Goal: Transaction & Acquisition: Obtain resource

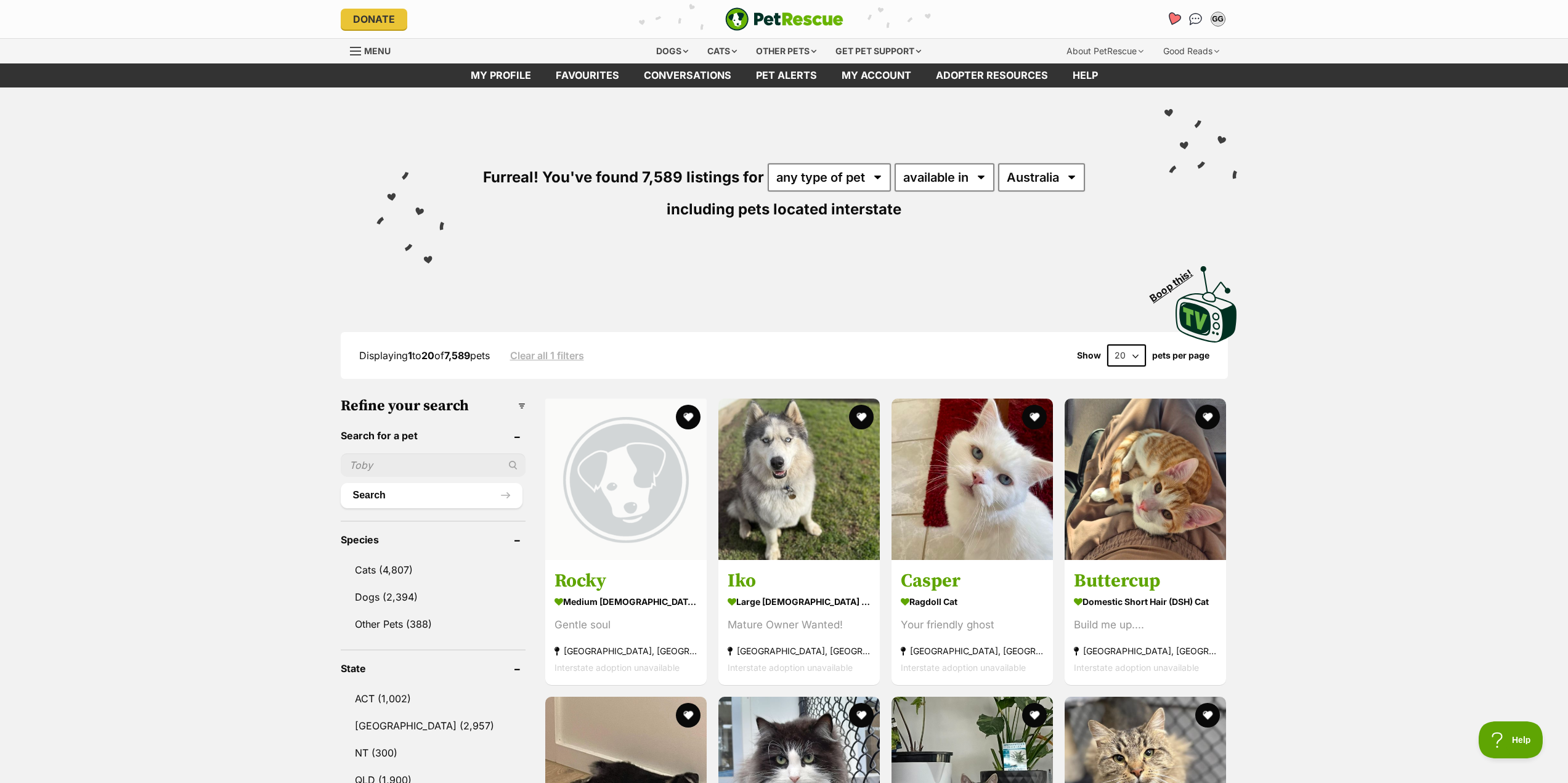
click at [1170, 19] on icon "Favourites" at bounding box center [1173, 19] width 15 height 14
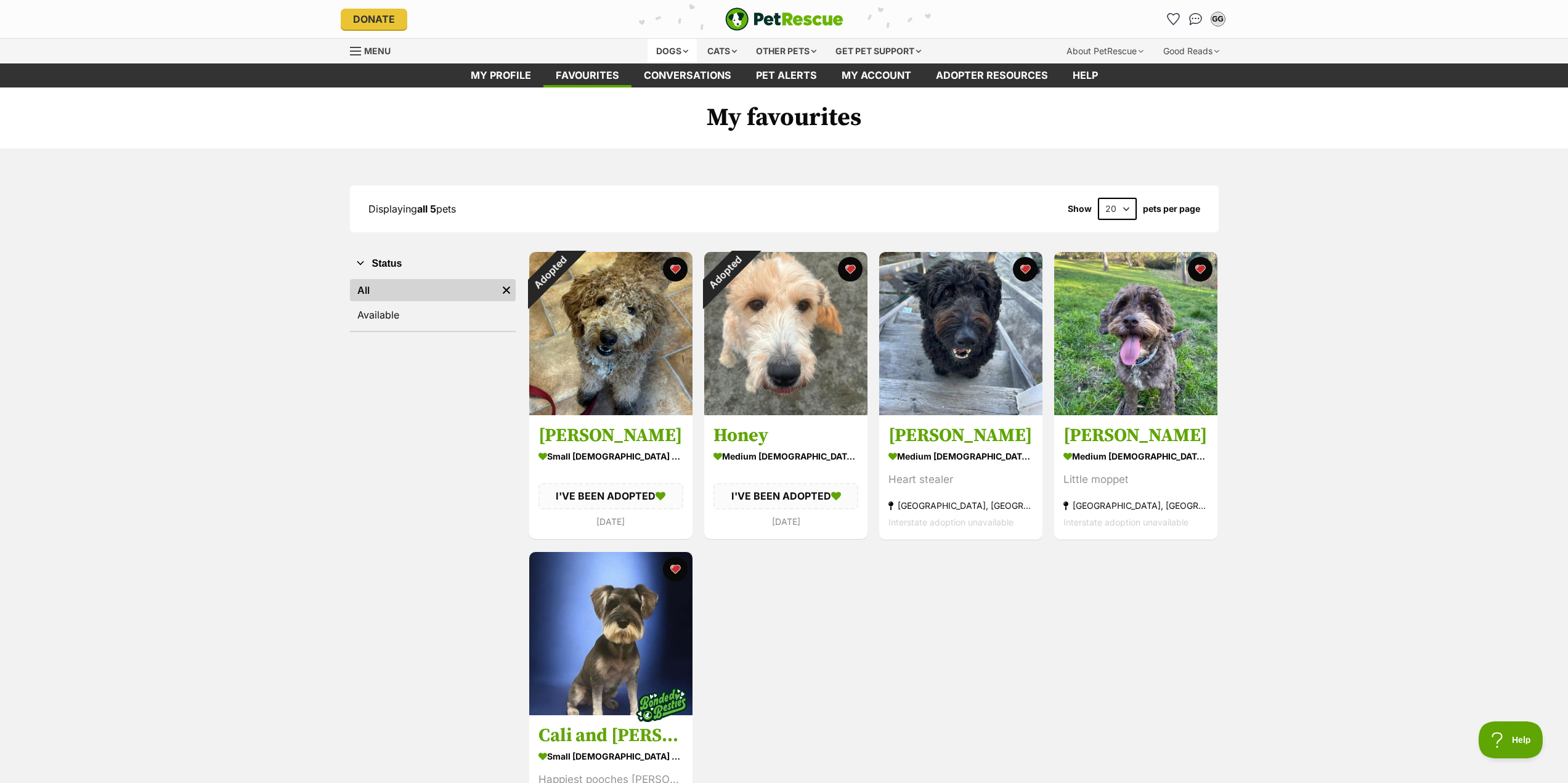
click at [659, 55] on div "Dogs" at bounding box center [672, 50] width 49 height 25
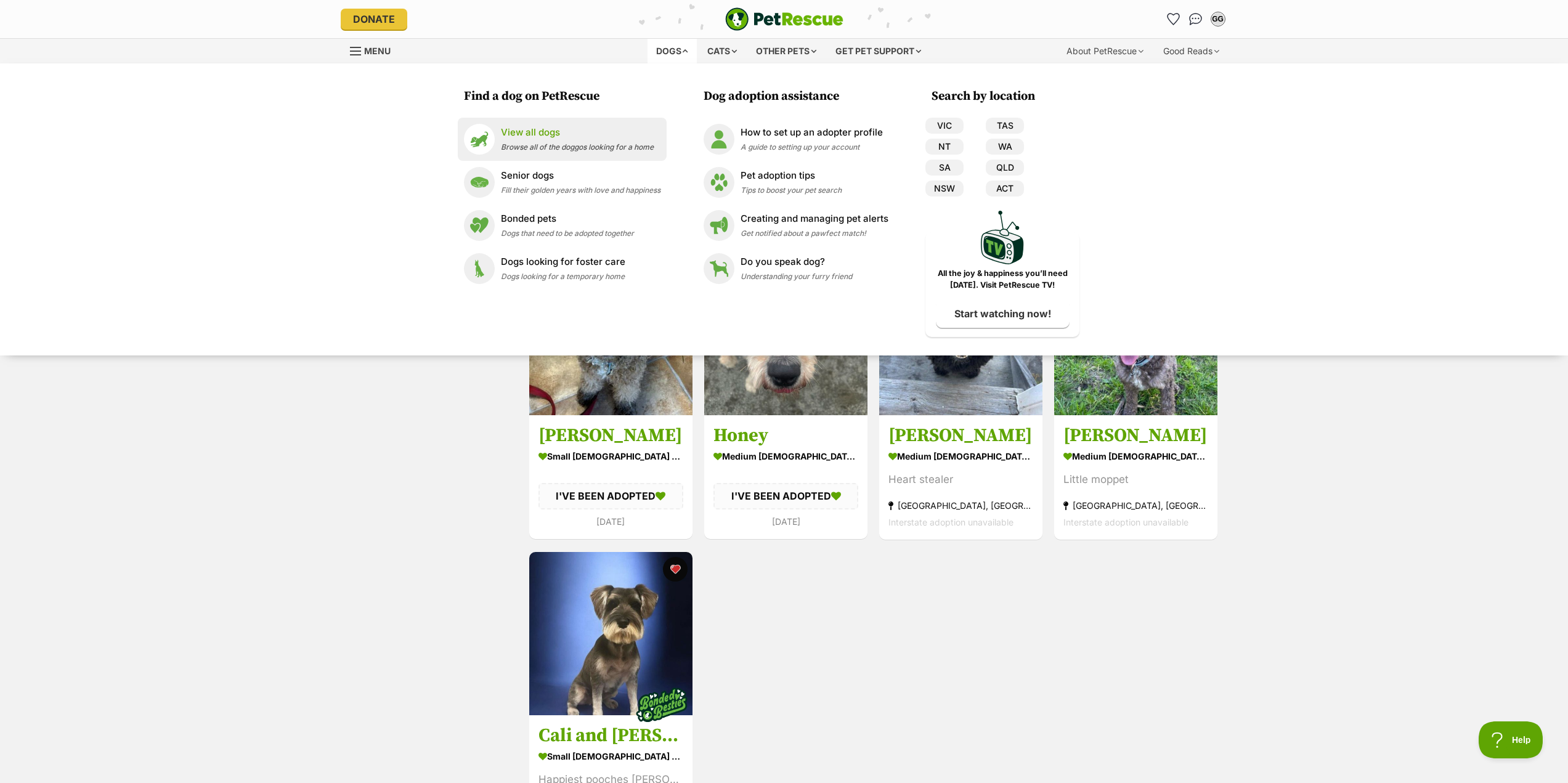
click at [564, 144] on span "Browse all of the doggos looking for a home" at bounding box center [577, 146] width 153 height 9
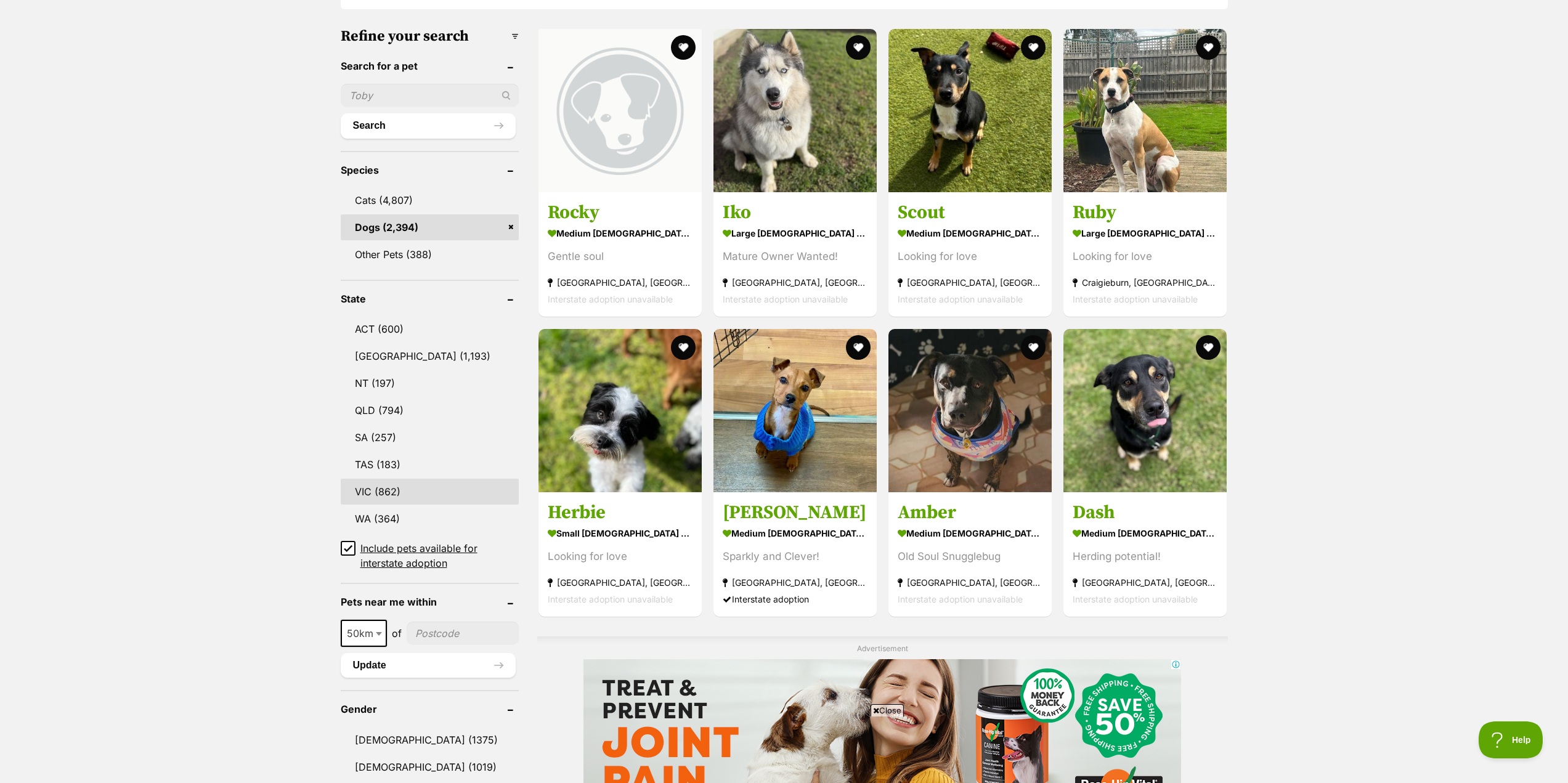
click at [390, 485] on link "VIC (862)" at bounding box center [430, 491] width 178 height 26
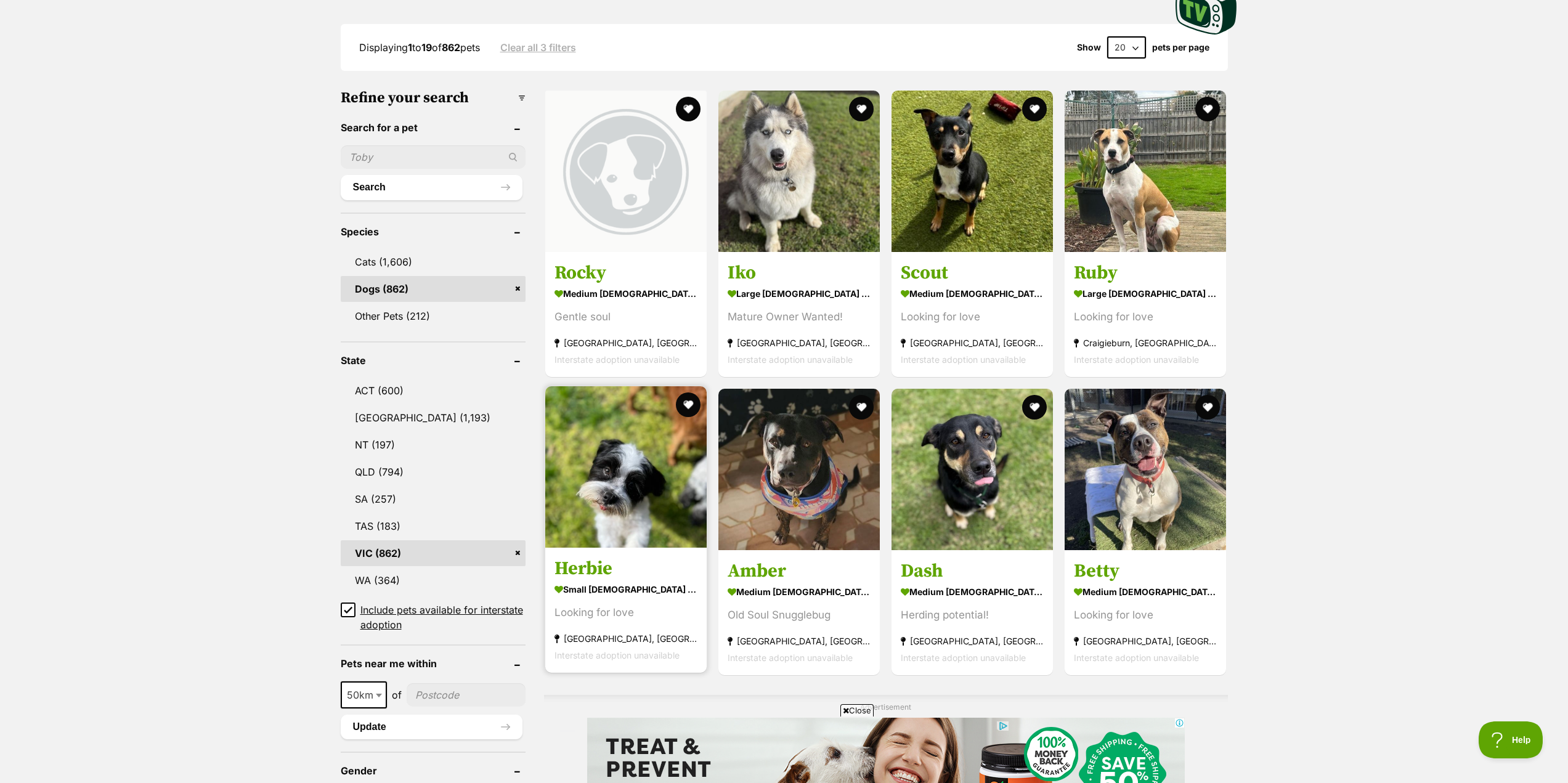
click at [629, 505] on img at bounding box center [625, 467] width 161 height 161
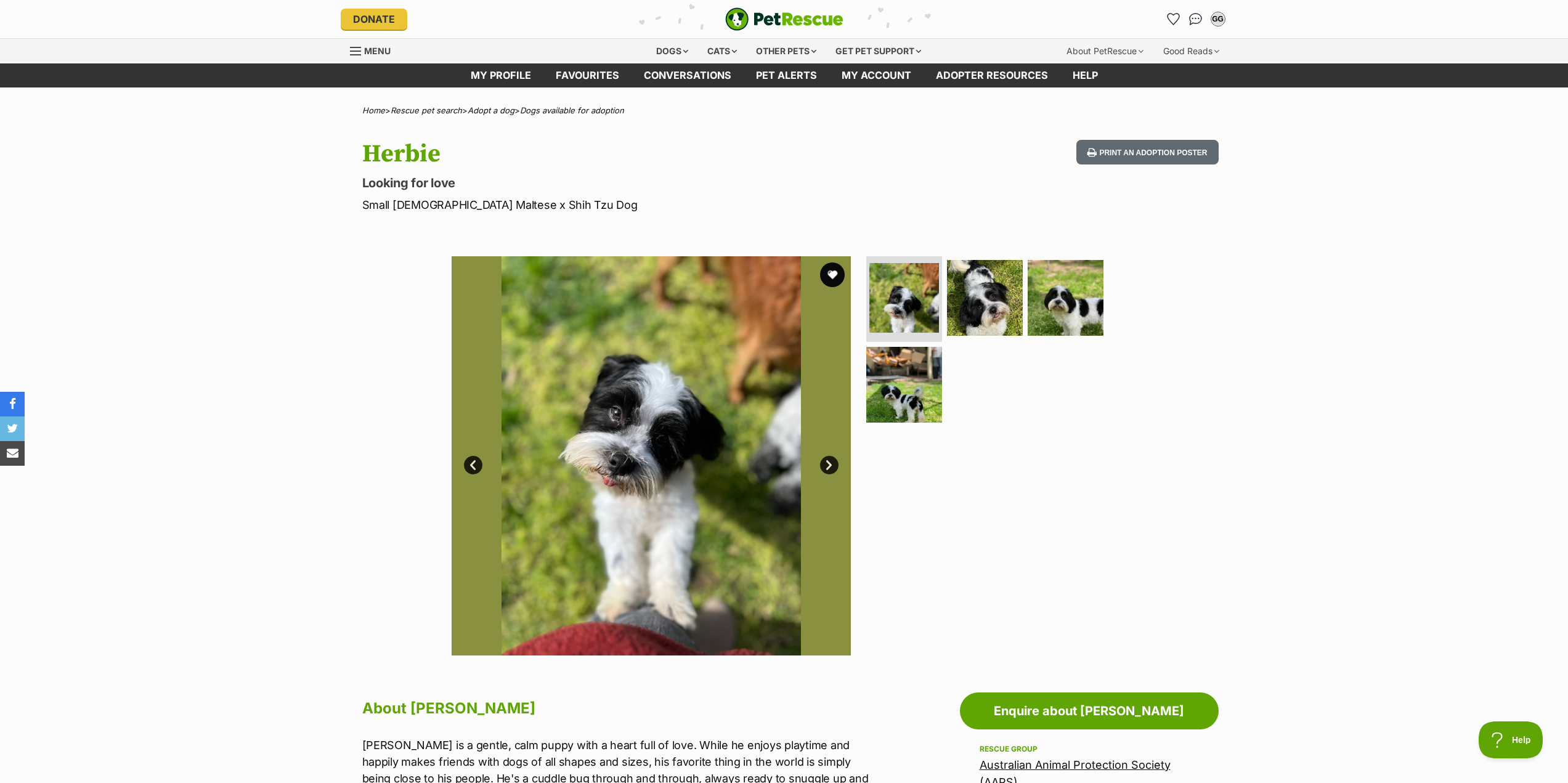
click at [832, 467] on link "Next" at bounding box center [828, 465] width 19 height 19
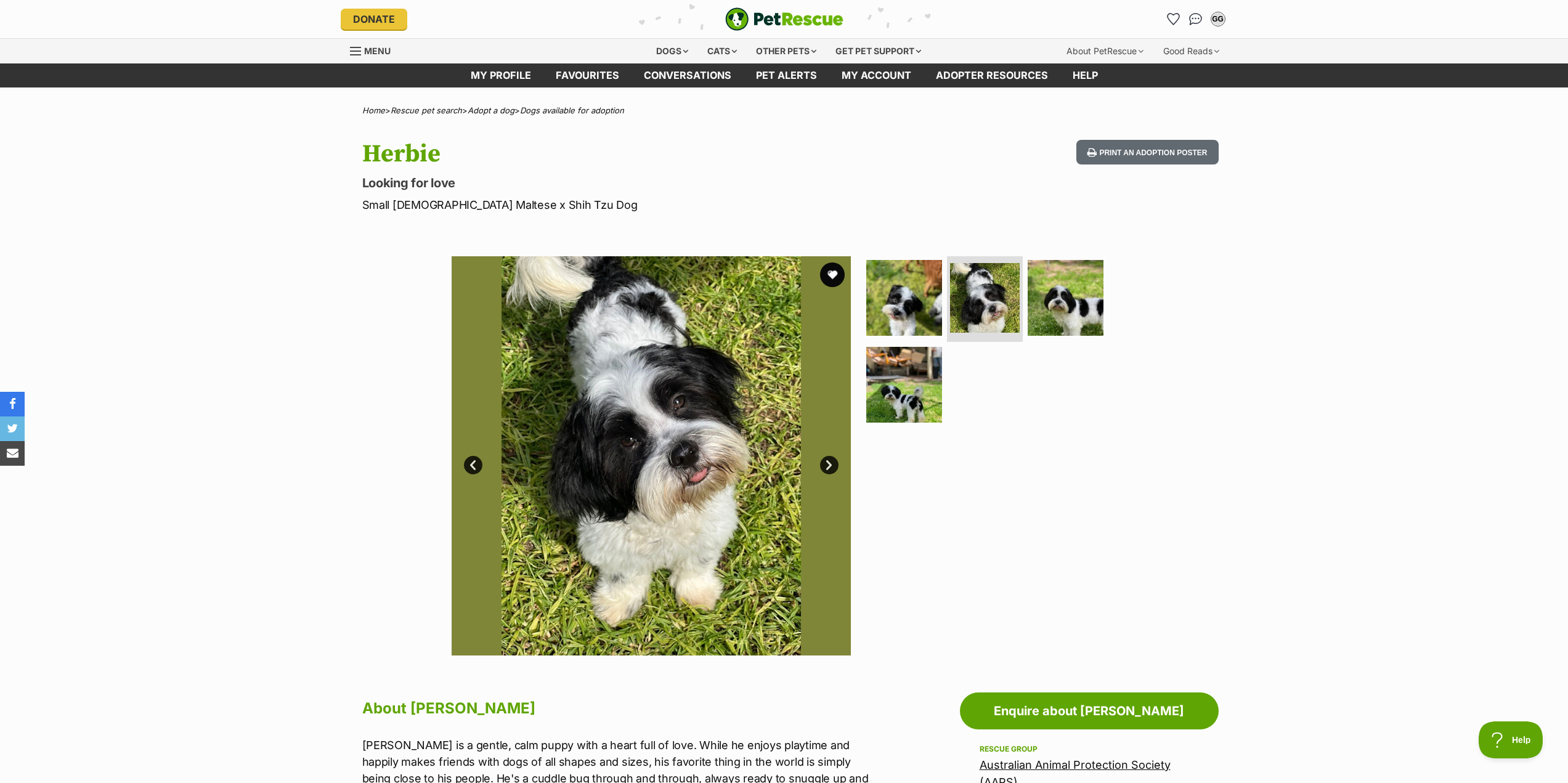
click at [831, 466] on link "Next" at bounding box center [828, 465] width 19 height 19
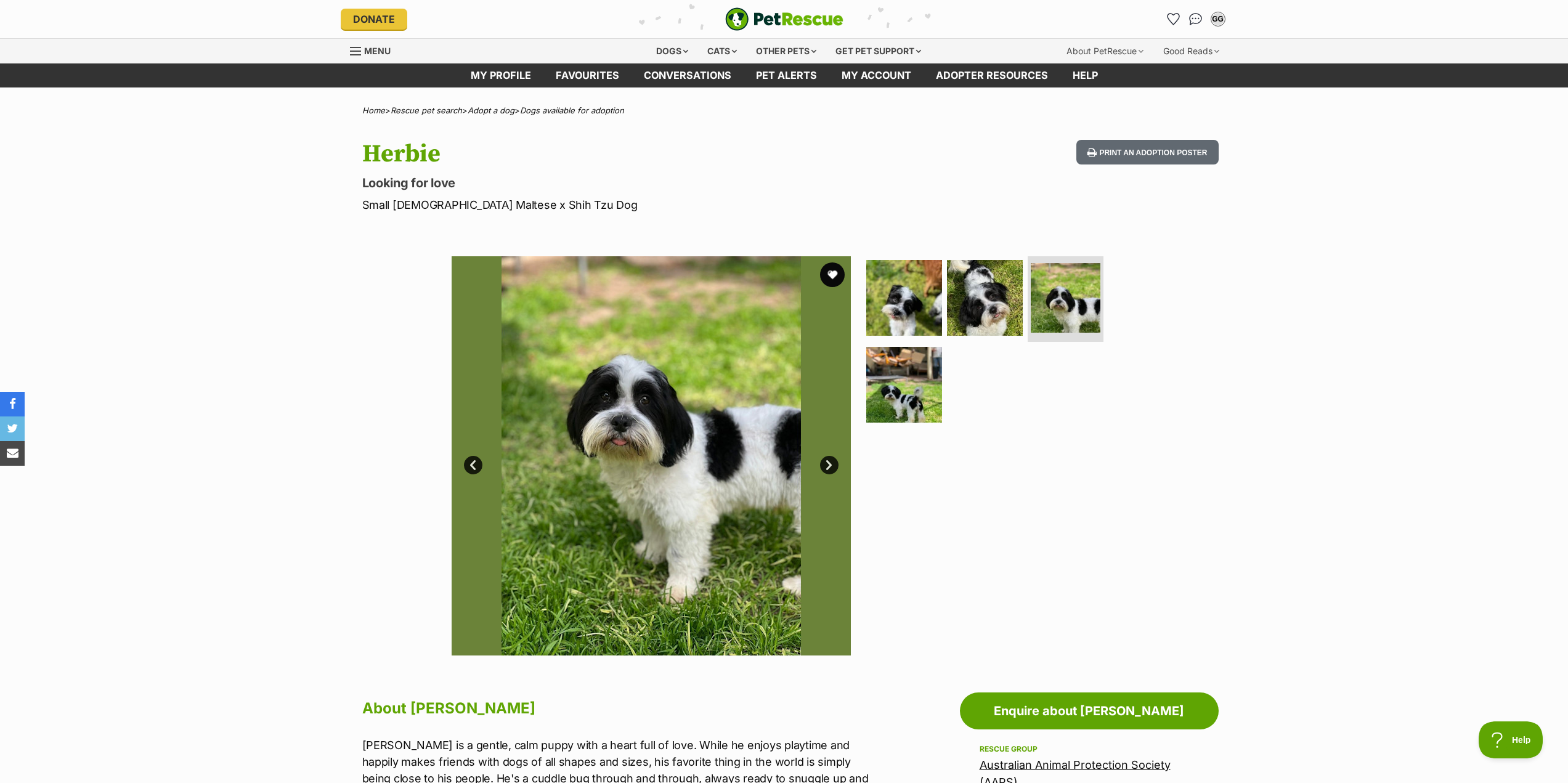
click at [829, 463] on link "Next" at bounding box center [828, 465] width 19 height 19
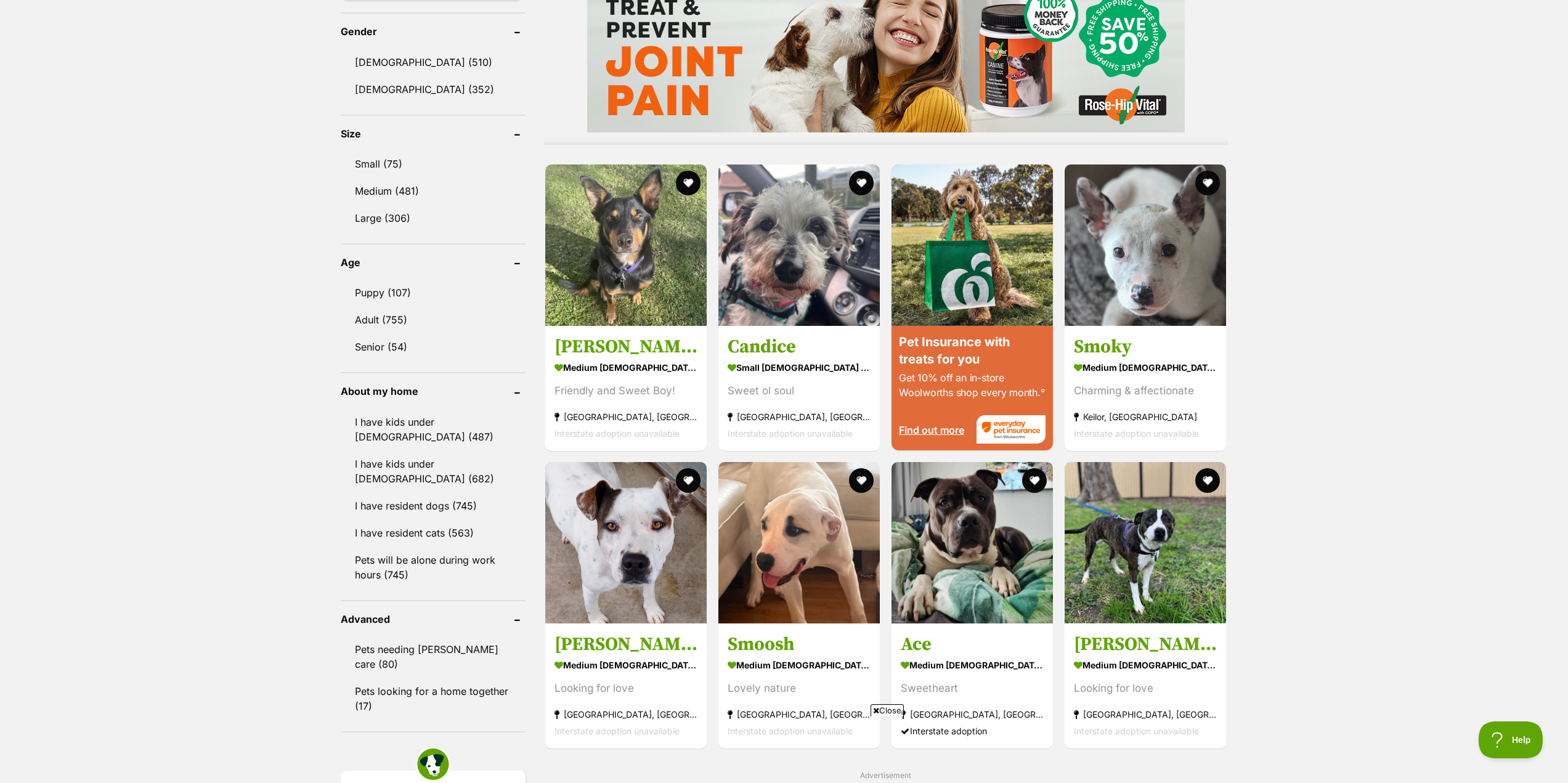
scroll to position [1109, 0]
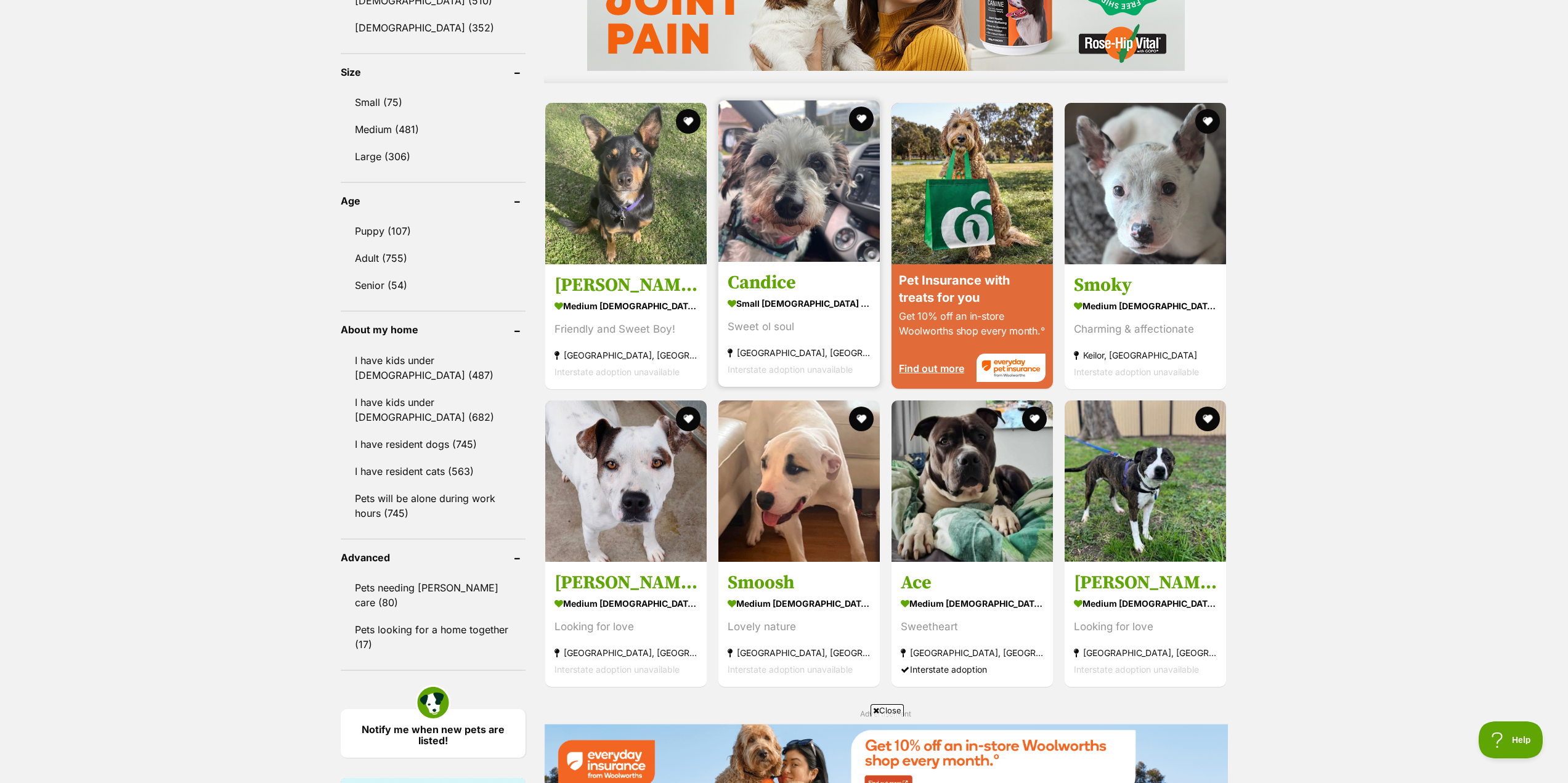
click at [827, 204] on img at bounding box center [798, 181] width 161 height 161
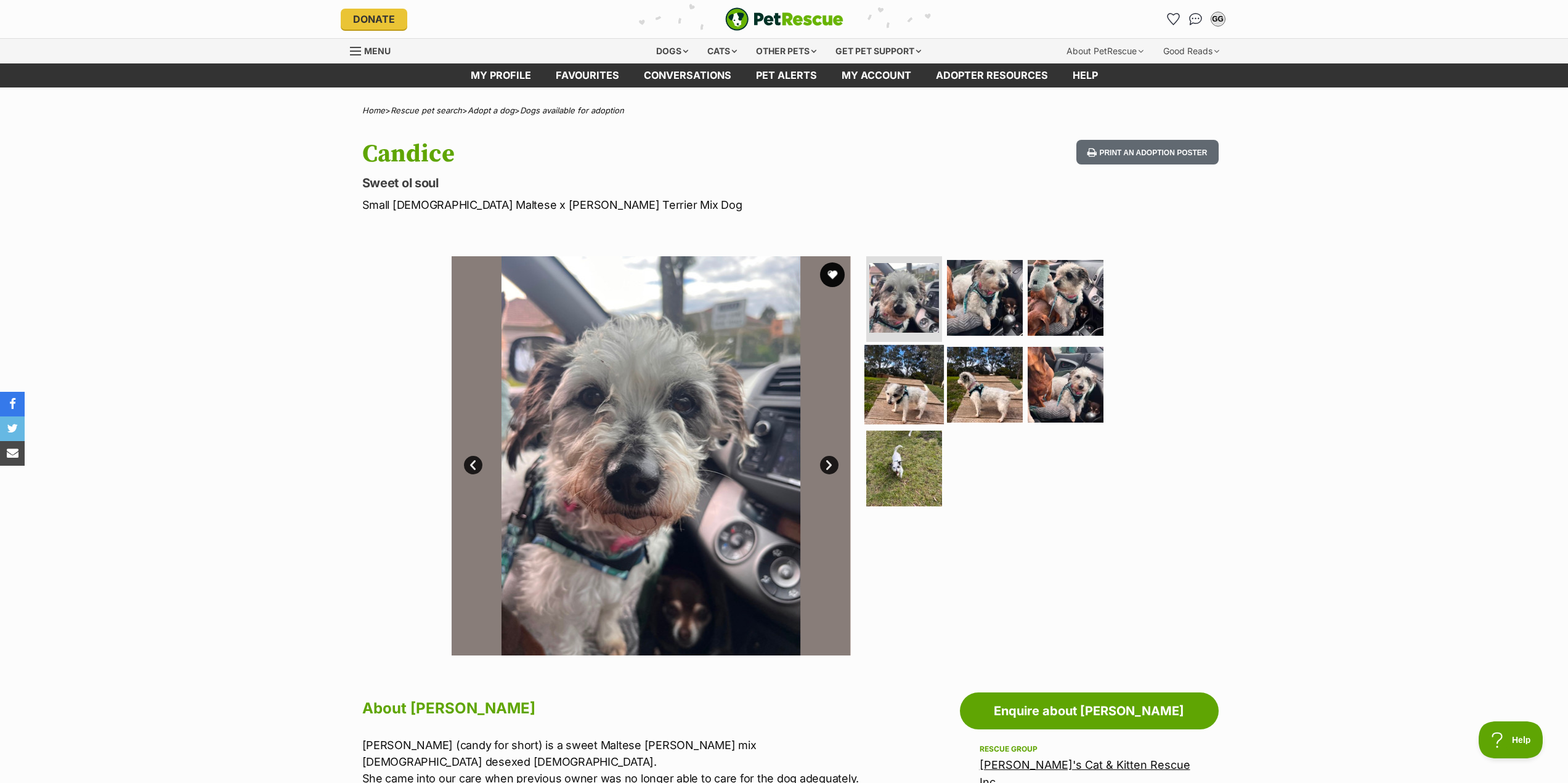
click at [924, 384] on img at bounding box center [904, 385] width 79 height 79
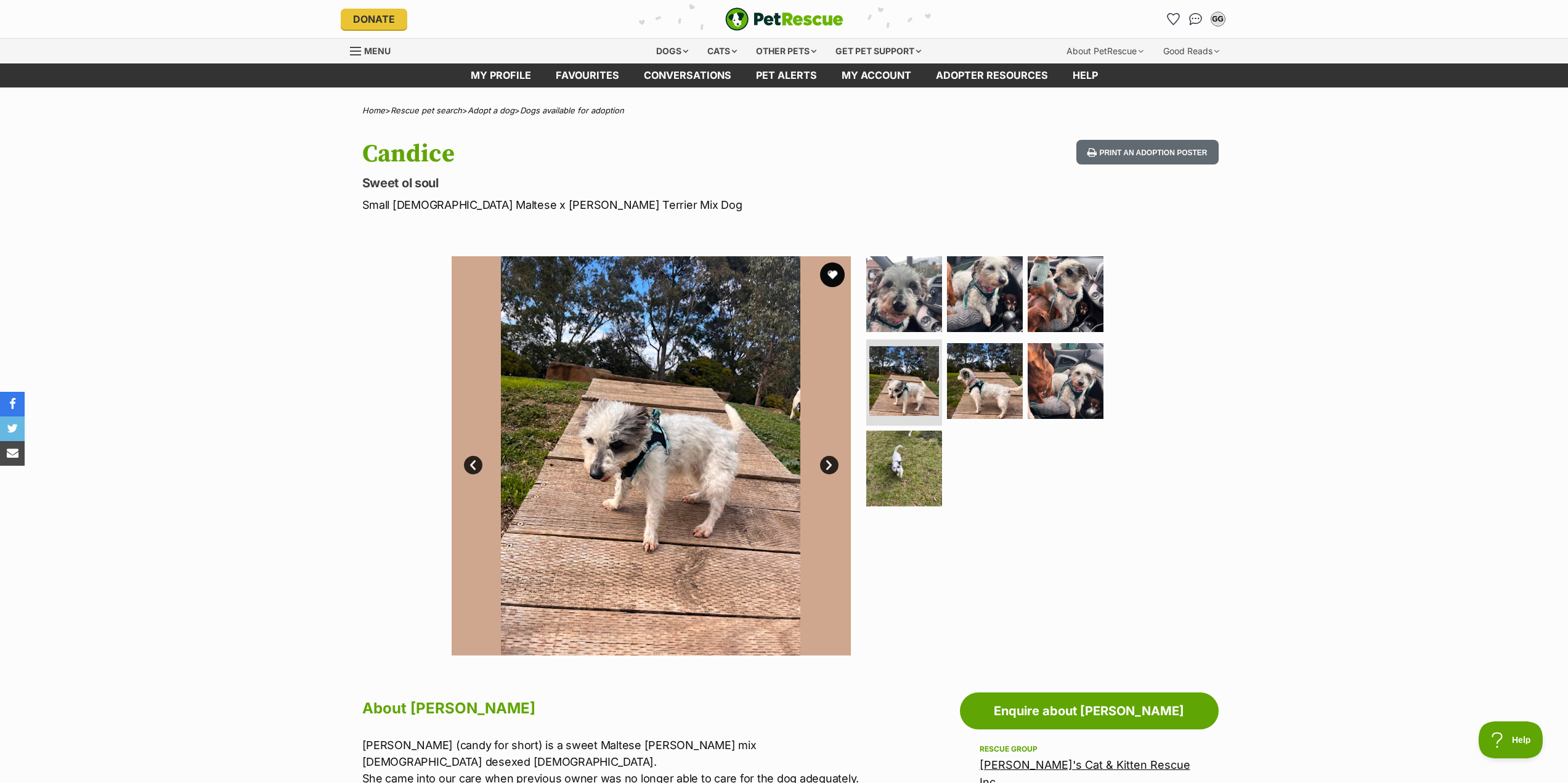
click at [827, 463] on link "Next" at bounding box center [828, 465] width 19 height 19
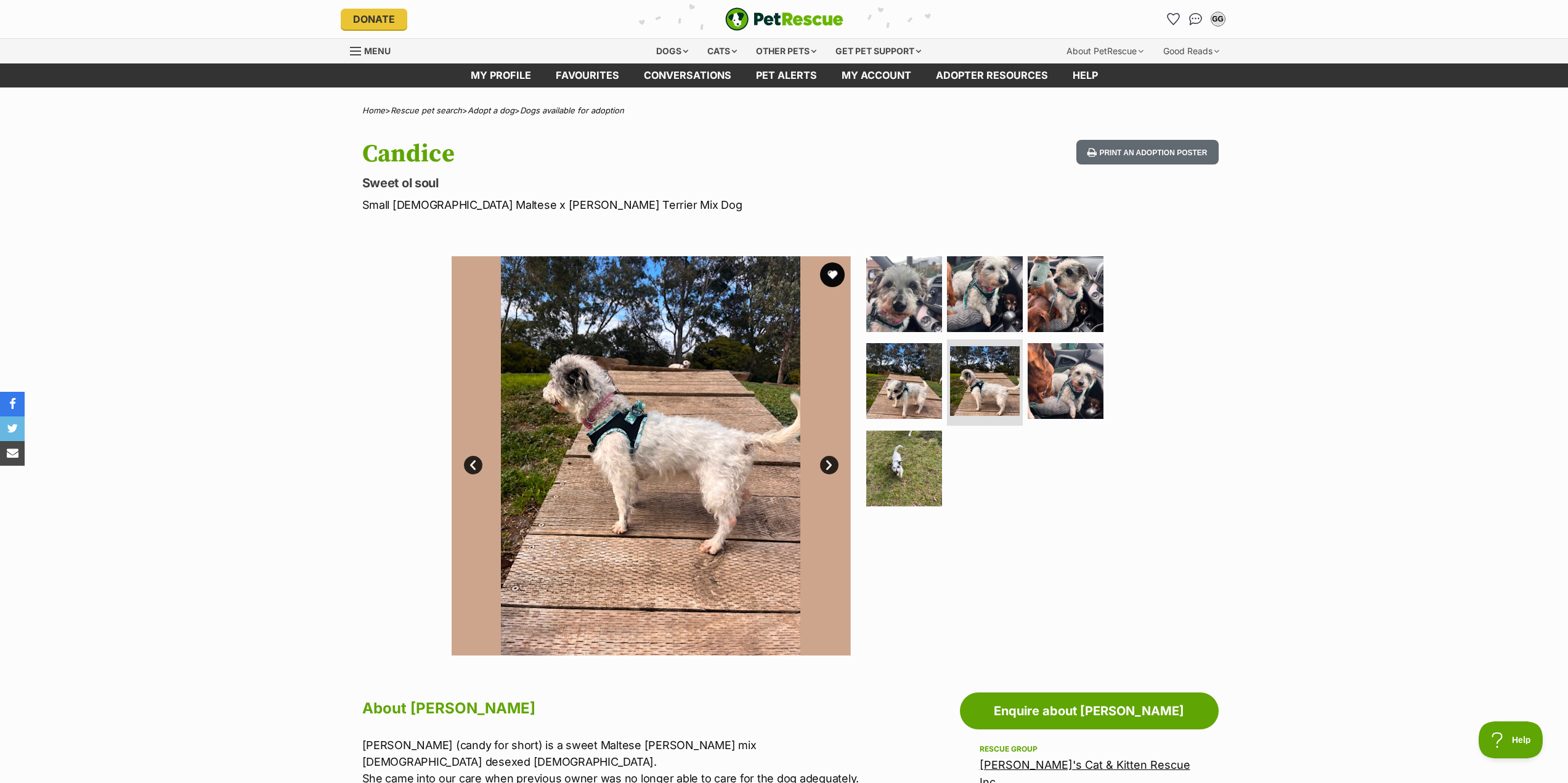
click at [827, 463] on link "Next" at bounding box center [828, 465] width 19 height 19
